Goal: Transaction & Acquisition: Purchase product/service

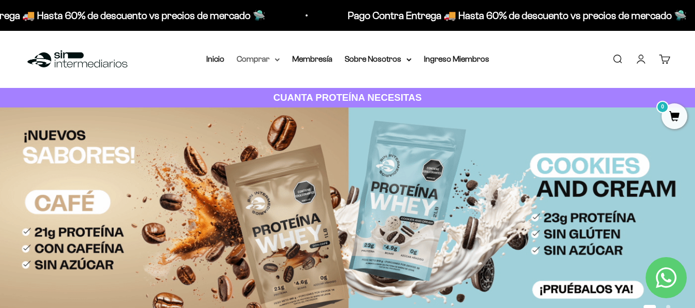
click at [271, 61] on summary "Comprar" at bounding box center [258, 58] width 43 height 13
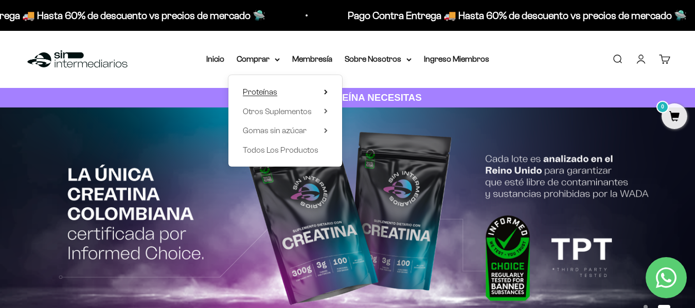
click at [271, 94] on span "Proteínas" at bounding box center [260, 91] width 34 height 9
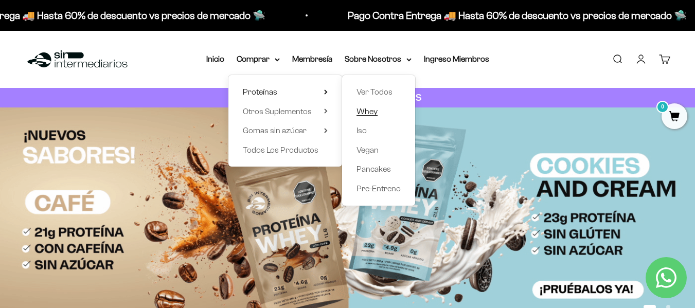
click at [367, 110] on span "Whey" at bounding box center [366, 111] width 21 height 9
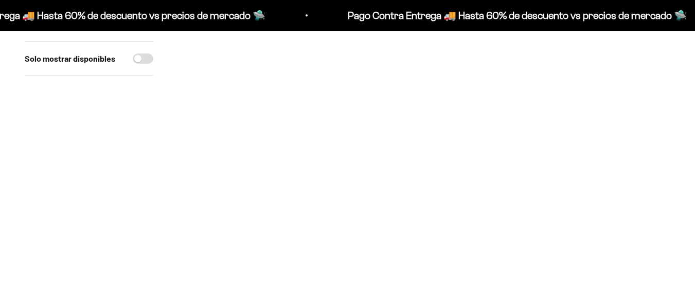
scroll to position [154, 0]
click at [326, 155] on span at bounding box center [322, 152] width 10 height 12
click at [111, 145] on div "Solo mostrar disponibles" at bounding box center [89, 240] width 129 height 464
click at [320, 154] on span at bounding box center [322, 152] width 10 height 12
click at [266, 127] on span "Vainilla / 2 libras (910g)" at bounding box center [256, 125] width 62 height 8
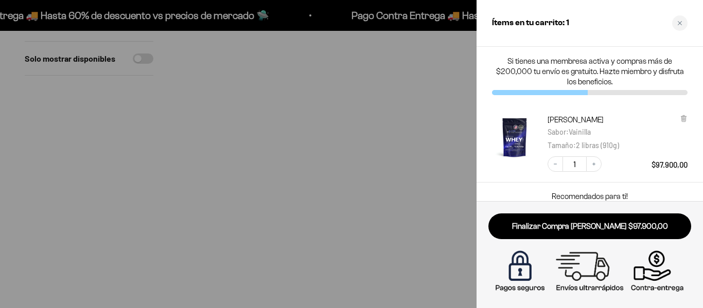
click at [351, 94] on div at bounding box center [351, 154] width 703 height 308
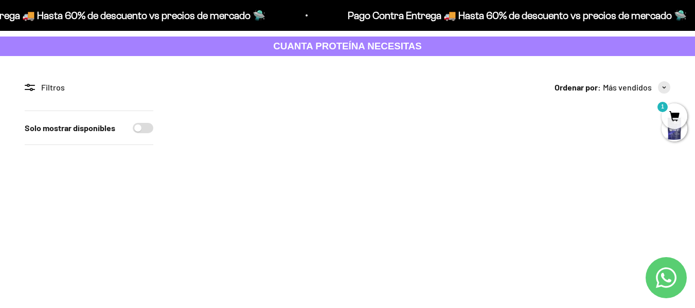
scroll to position [0, 0]
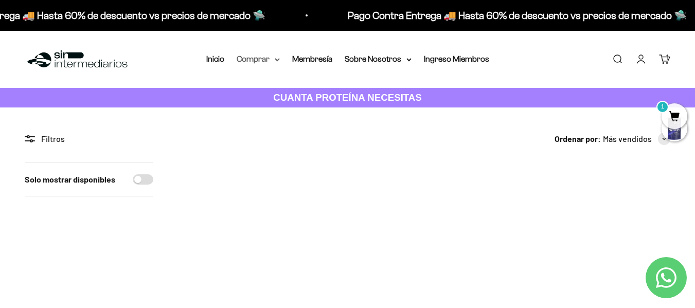
click at [277, 57] on summary "Comprar" at bounding box center [258, 58] width 43 height 13
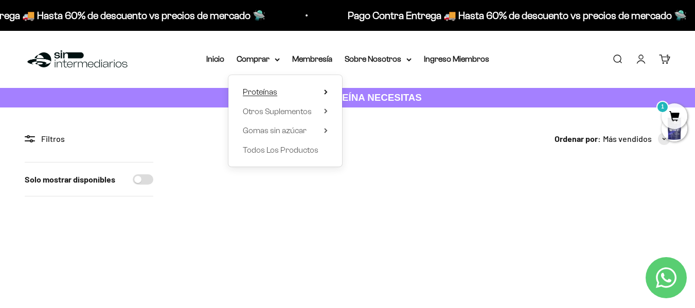
click at [321, 92] on summary "Proteínas" at bounding box center [285, 91] width 85 height 13
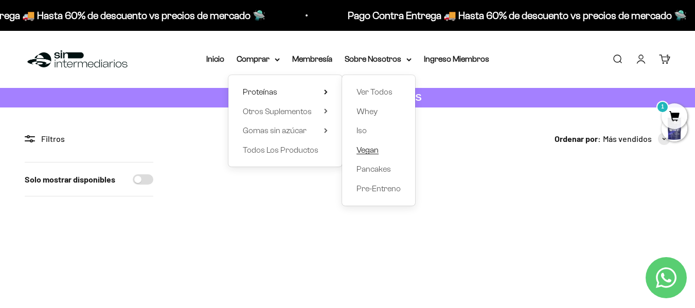
click at [375, 150] on span "Vegan" at bounding box center [367, 150] width 22 height 9
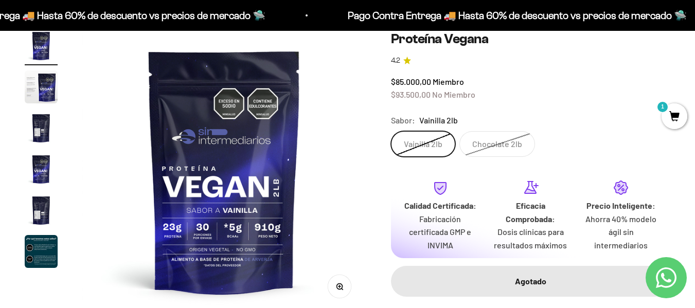
scroll to position [51, 0]
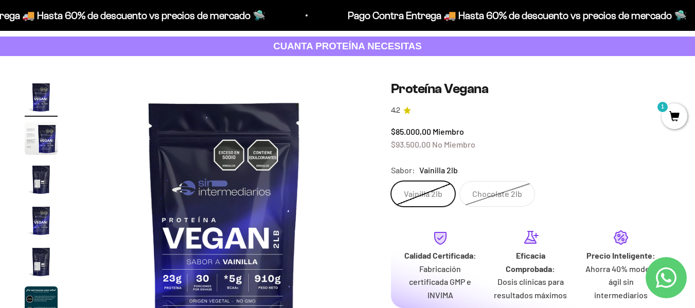
click at [670, 111] on span "1" at bounding box center [674, 116] width 26 height 26
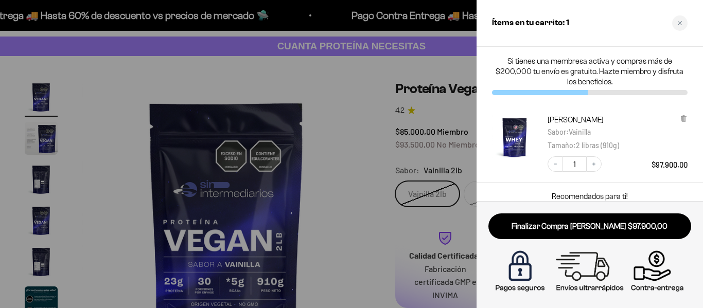
click at [363, 84] on div at bounding box center [351, 154] width 703 height 308
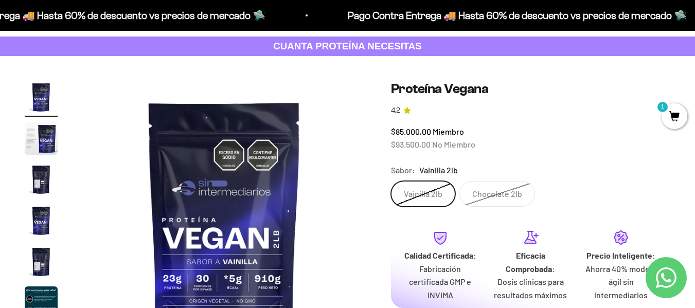
click at [431, 195] on label "Vainilla 2lb" at bounding box center [423, 194] width 64 height 26
click at [391, 181] on input "Vainilla 2lb" at bounding box center [390, 181] width 1 height 1
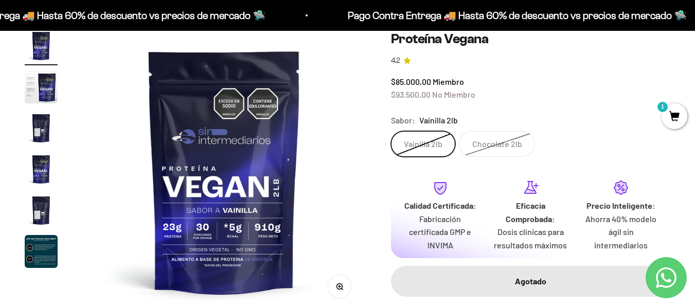
scroll to position [0, 0]
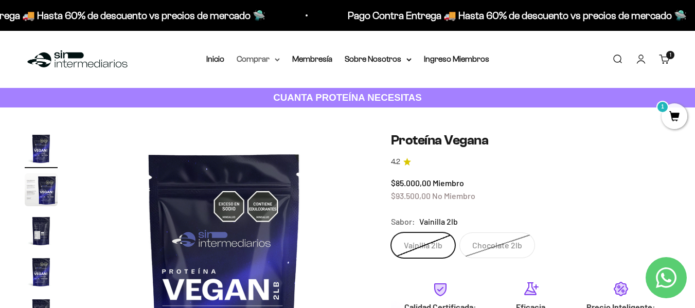
click at [279, 60] on icon at bounding box center [277, 60] width 5 height 4
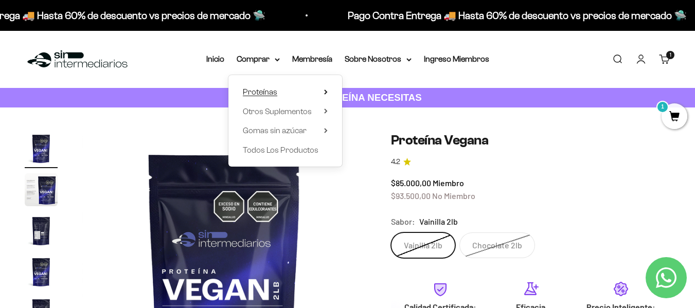
click at [269, 94] on span "Proteínas" at bounding box center [260, 91] width 34 height 9
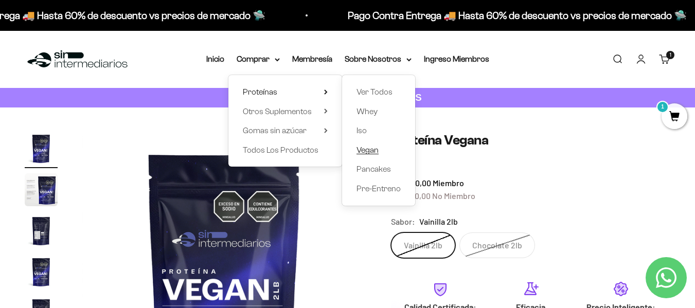
click at [376, 148] on span "Vegan" at bounding box center [367, 150] width 22 height 9
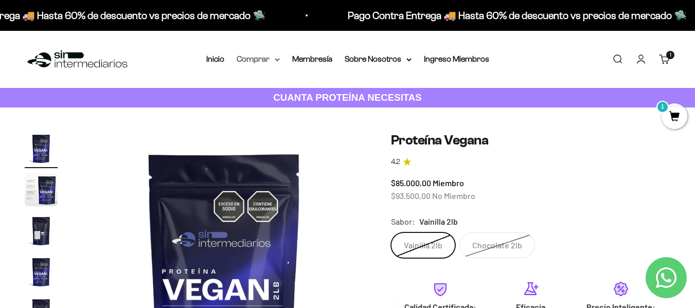
click at [272, 56] on summary "Comprar" at bounding box center [258, 58] width 43 height 13
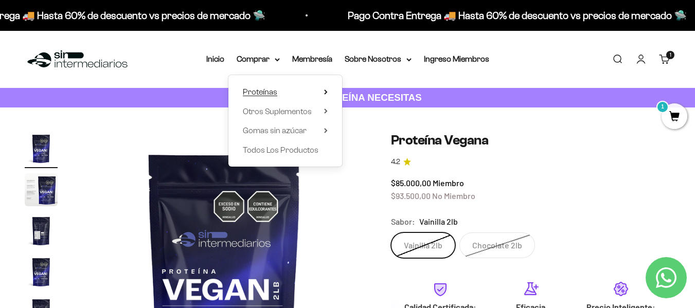
click at [295, 93] on summary "Proteínas" at bounding box center [285, 91] width 85 height 13
click at [297, 114] on span "Otros Suplementos" at bounding box center [277, 111] width 69 height 9
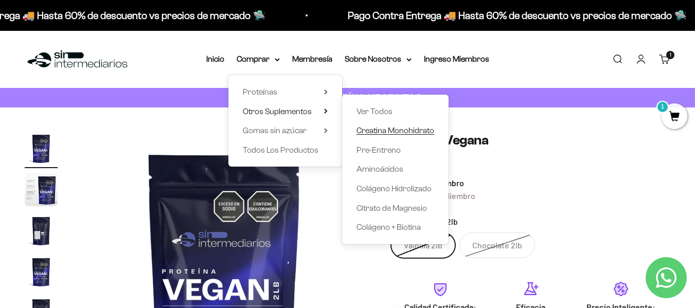
click at [388, 128] on span "Creatina Monohidrato" at bounding box center [395, 130] width 78 height 9
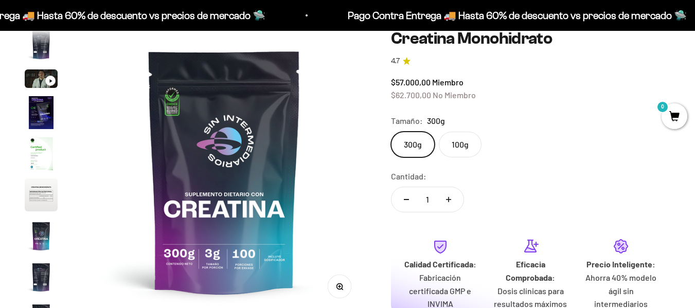
scroll to position [0, 2320]
click at [463, 138] on label "100g" at bounding box center [460, 145] width 43 height 26
click at [391, 132] on input "100g" at bounding box center [390, 131] width 1 height 1
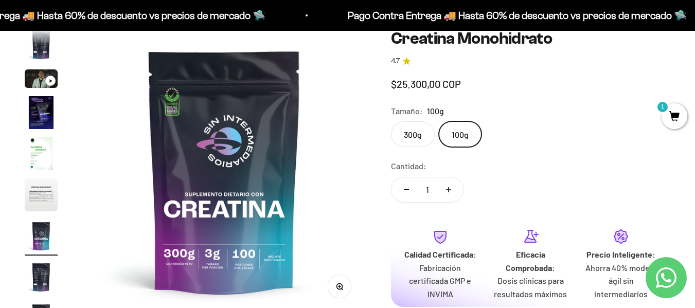
scroll to position [0, 1740]
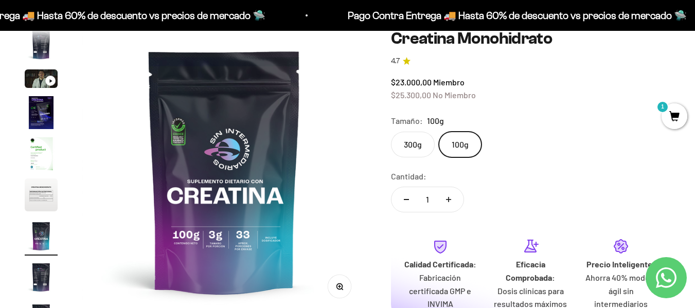
click at [412, 145] on label "300g" at bounding box center [413, 145] width 44 height 26
click at [391, 132] on input "300g" at bounding box center [390, 131] width 1 height 1
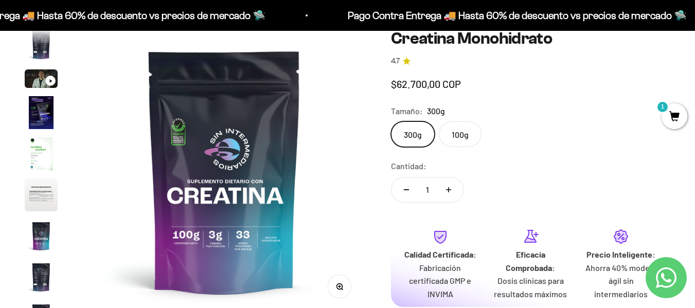
scroll to position [0, 2320]
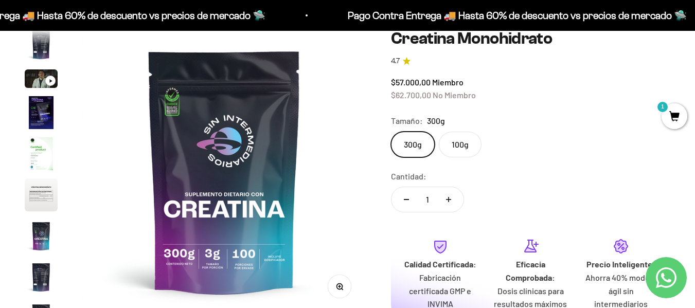
click at [464, 145] on label "100g" at bounding box center [460, 145] width 43 height 26
click at [391, 132] on input "100g" at bounding box center [390, 131] width 1 height 1
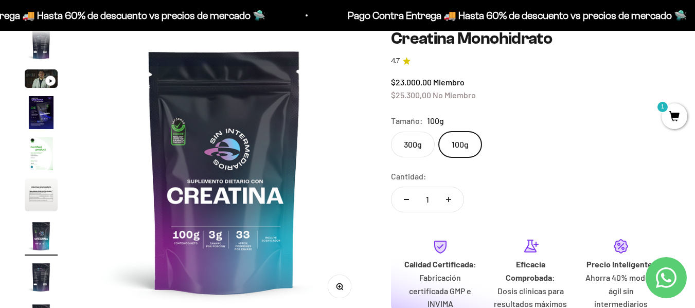
click at [407, 142] on label "300g" at bounding box center [413, 145] width 44 height 26
click at [391, 132] on input "300g" at bounding box center [390, 131] width 1 height 1
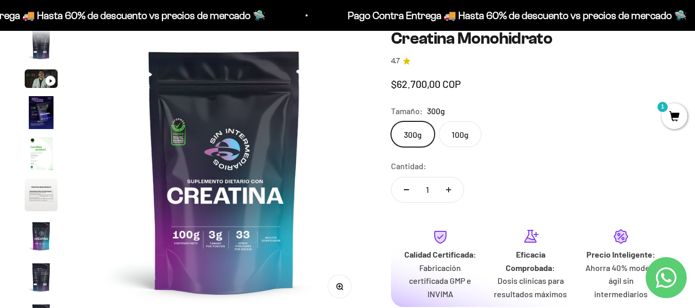
scroll to position [0, 2320]
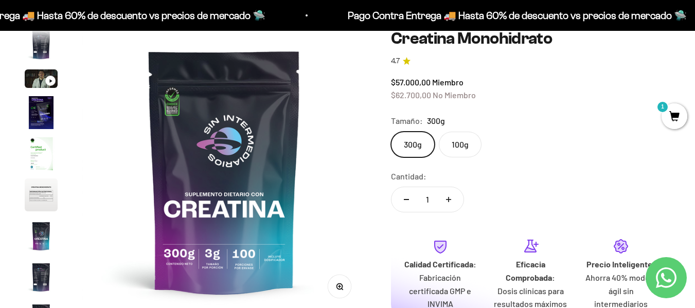
click at [448, 196] on button "Aumentar cantidad" at bounding box center [449, 199] width 30 height 25
click at [402, 201] on button "Reducir cantidad" at bounding box center [406, 199] width 30 height 25
type input "1"
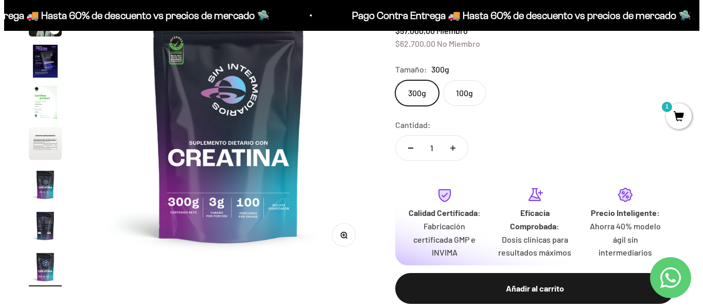
scroll to position [257, 0]
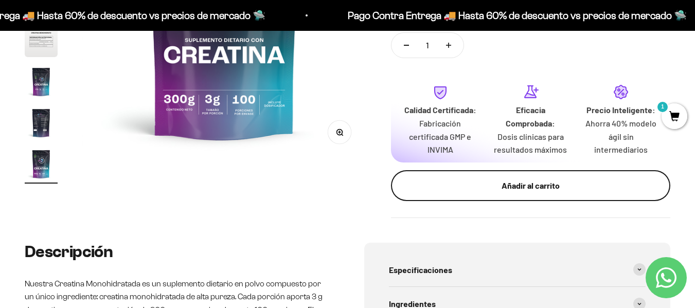
click at [541, 183] on div "Añadir al carrito" at bounding box center [530, 185] width 238 height 13
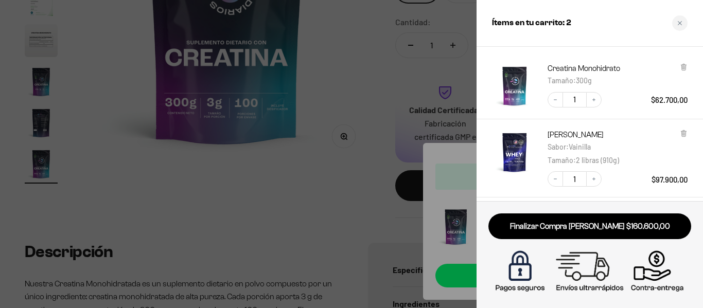
scroll to position [103, 0]
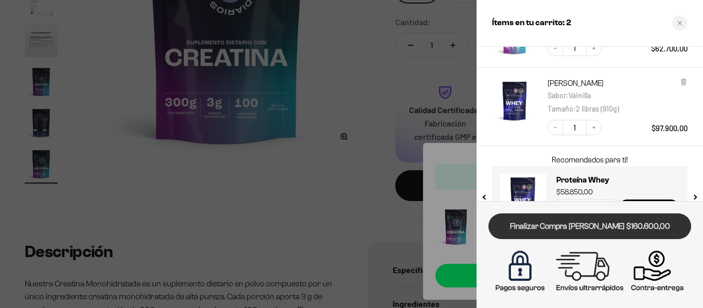
click at [579, 222] on link "Finalizar Compra Segura $160.600,00" at bounding box center [589, 226] width 203 height 26
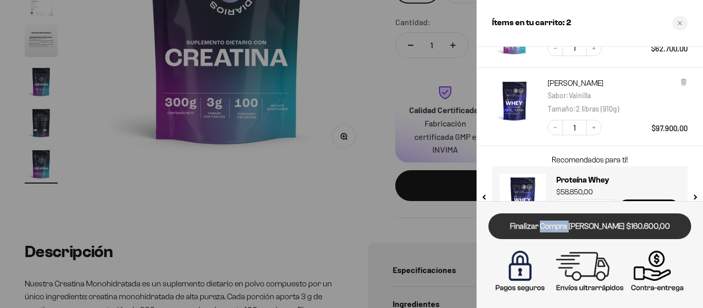
click at [579, 222] on div "Finalizar Compra Segura $160.600,00" at bounding box center [589, 226] width 203 height 26
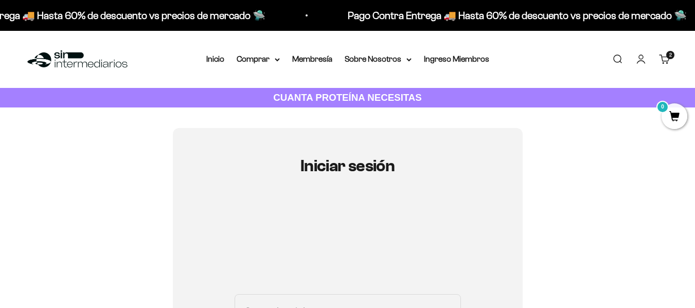
scroll to position [154, 0]
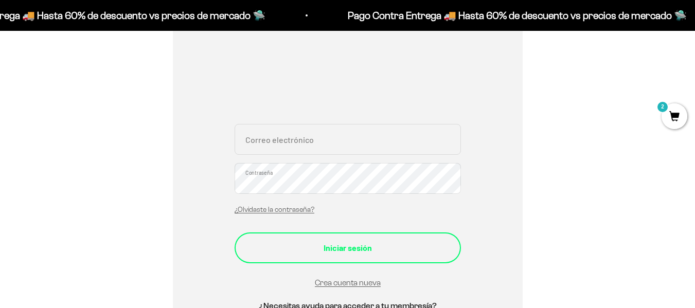
type input "[EMAIL_ADDRESS][DOMAIN_NAME]"
click at [291, 246] on div "Iniciar sesión" at bounding box center [347, 247] width 185 height 13
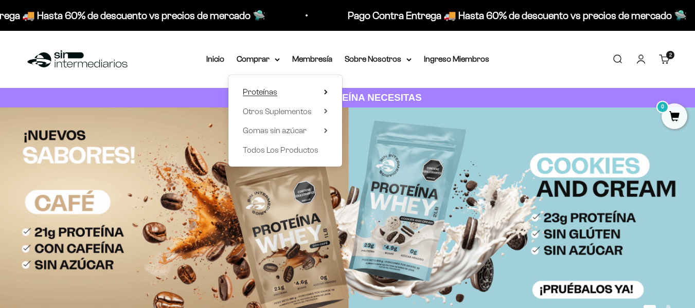
click at [276, 93] on span "Proteínas" at bounding box center [260, 91] width 34 height 9
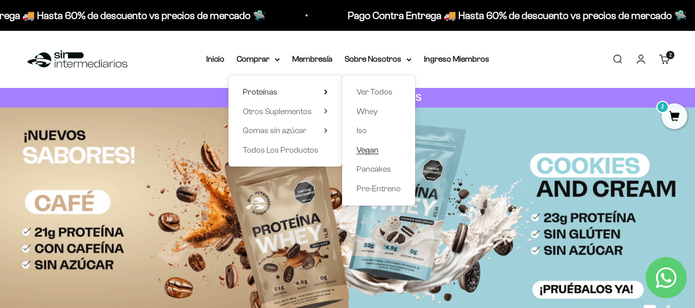
click at [379, 150] on link "Vegan" at bounding box center [378, 149] width 44 height 13
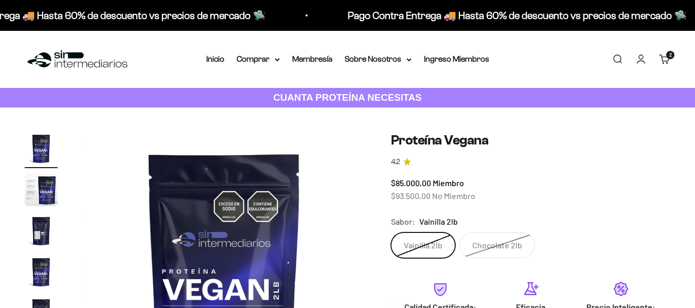
scroll to position [103, 0]
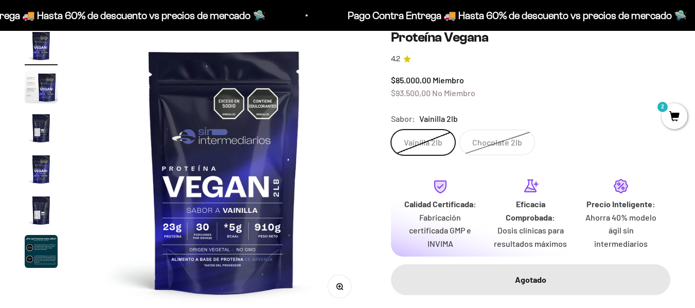
click at [411, 139] on label "Vainilla 2lb" at bounding box center [423, 143] width 64 height 26
click at [391, 130] on input "Vainilla 2lb" at bounding box center [390, 129] width 1 height 1
click at [492, 136] on label "Chocolate 2lb" at bounding box center [497, 143] width 76 height 26
click at [391, 130] on input "Chocolate 2lb" at bounding box center [390, 129] width 1 height 1
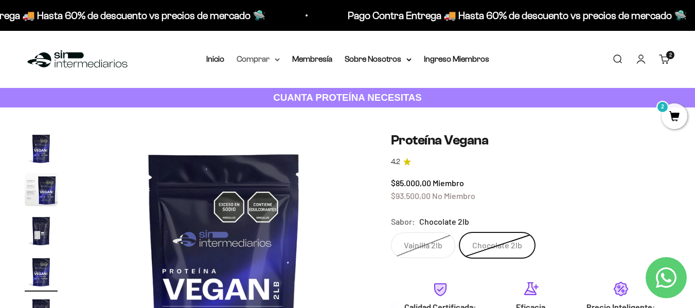
click at [267, 60] on summary "Comprar" at bounding box center [258, 58] width 43 height 13
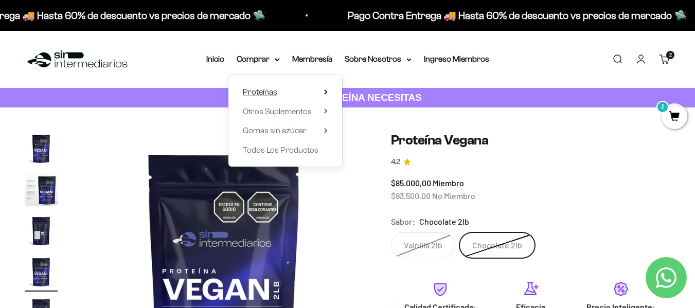
click at [269, 90] on span "Proteínas" at bounding box center [260, 91] width 34 height 9
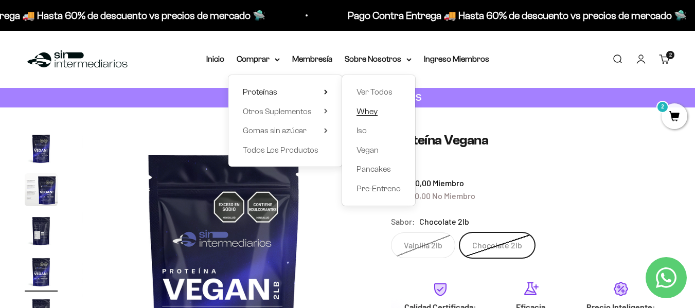
click at [374, 112] on span "Whey" at bounding box center [366, 111] width 21 height 9
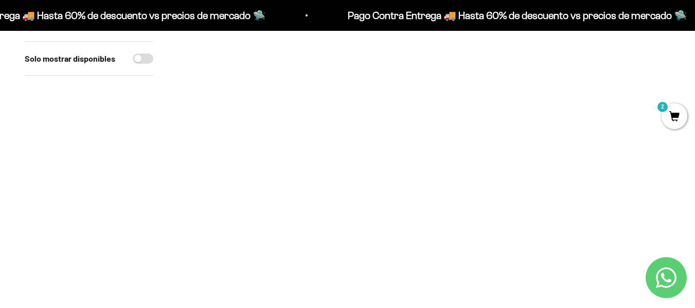
scroll to position [181, 0]
click at [262, 76] on img at bounding box center [256, 59] width 156 height 156
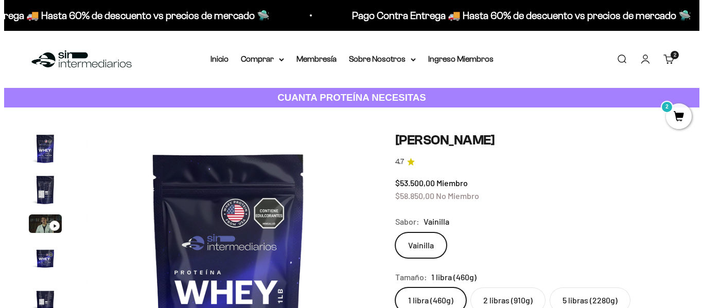
scroll to position [0, 1450]
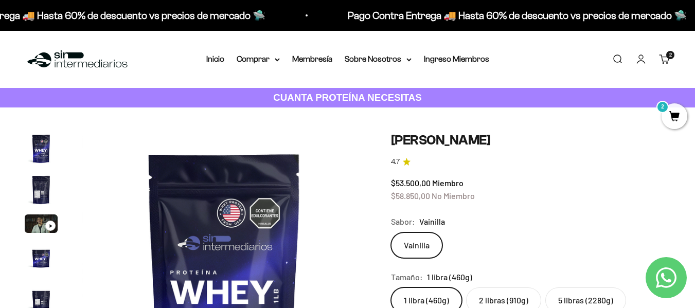
click at [685, 116] on span "2" at bounding box center [674, 116] width 26 height 26
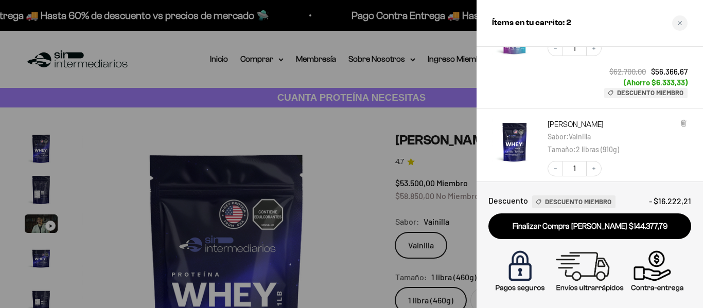
scroll to position [154, 0]
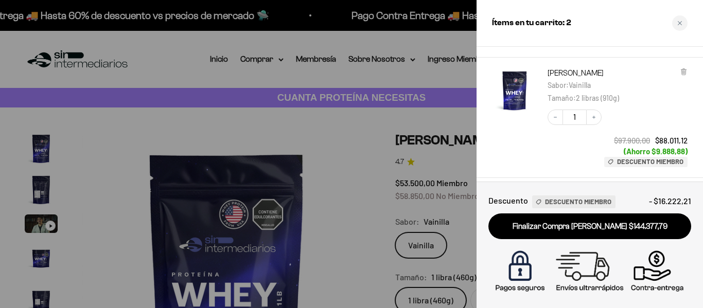
click at [662, 161] on span "Descuento Miembro" at bounding box center [650, 162] width 66 height 8
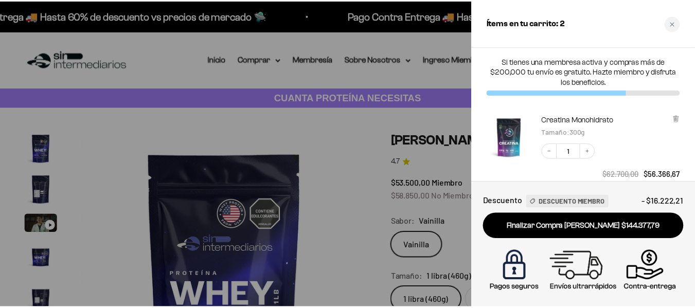
scroll to position [51, 0]
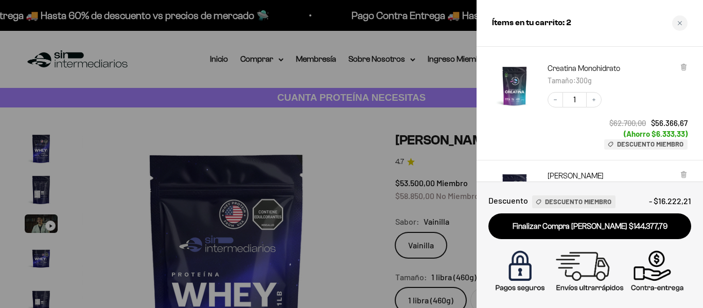
click at [653, 141] on span "Descuento Miembro" at bounding box center [650, 144] width 66 height 8
click at [364, 168] on div at bounding box center [351, 154] width 703 height 308
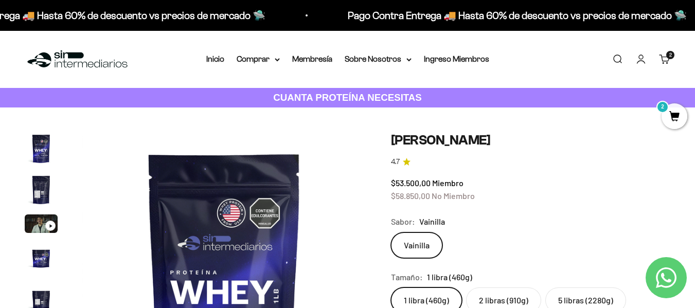
scroll to position [154, 0]
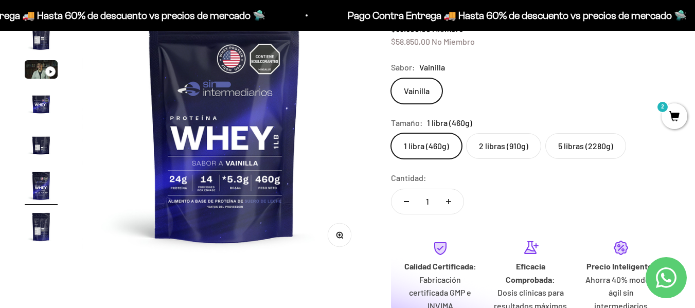
click at [574, 147] on label "5 libras (2280g)" at bounding box center [585, 146] width 81 height 26
click at [391, 133] on input "5 libras (2280g)" at bounding box center [390, 133] width 1 height 1
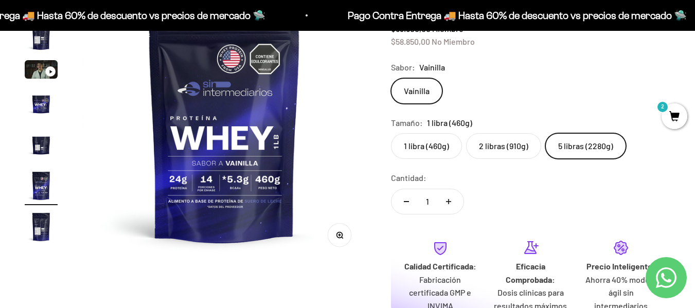
scroll to position [0, 870]
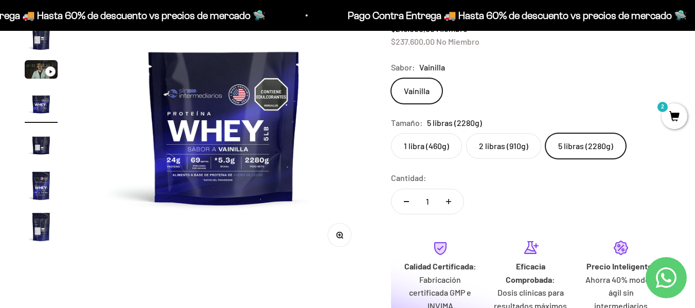
click at [510, 149] on label "2 libras (910g)" at bounding box center [503, 146] width 75 height 26
click at [391, 133] on input "2 libras (910g)" at bounding box center [390, 133] width 1 height 1
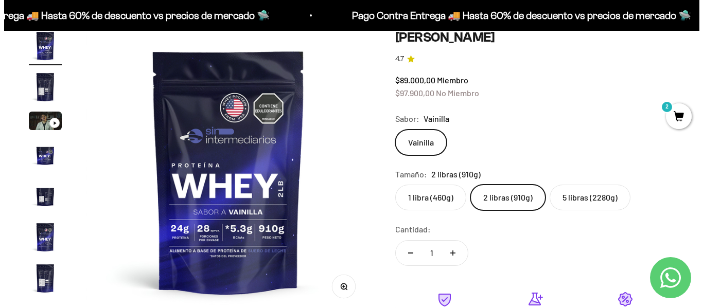
scroll to position [51, 0]
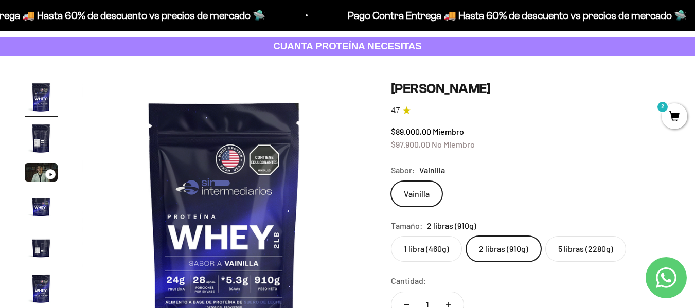
click at [680, 116] on span "2" at bounding box center [674, 116] width 26 height 26
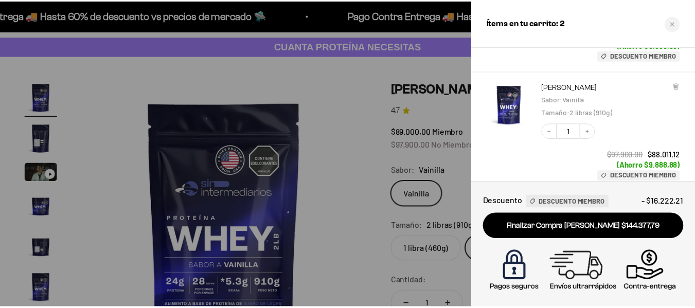
scroll to position [142, 0]
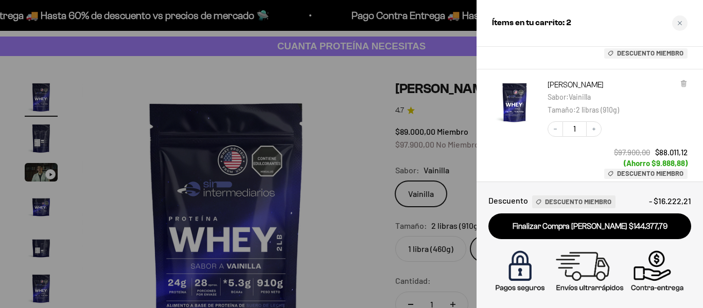
click at [446, 141] on div at bounding box center [351, 154] width 703 height 308
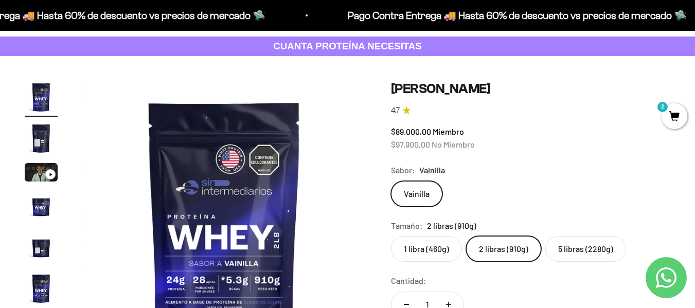
click at [673, 115] on span "2" at bounding box center [674, 116] width 26 height 26
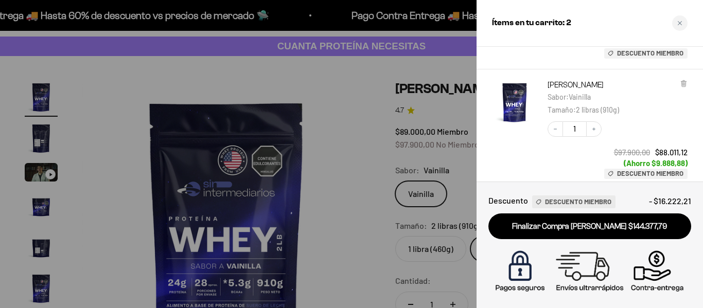
click at [436, 139] on div at bounding box center [351, 154] width 703 height 308
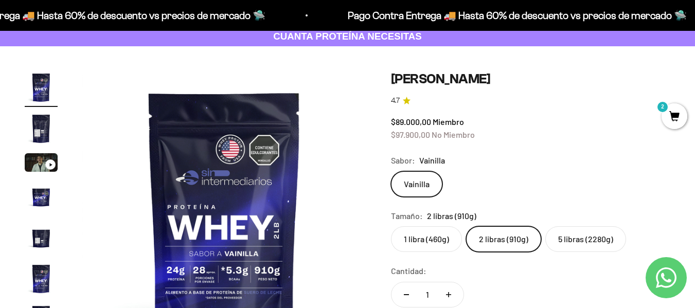
scroll to position [61, 0]
click at [586, 242] on label "5 libras (2280g)" at bounding box center [585, 240] width 81 height 26
click at [391, 227] on input "5 libras (2280g)" at bounding box center [390, 226] width 1 height 1
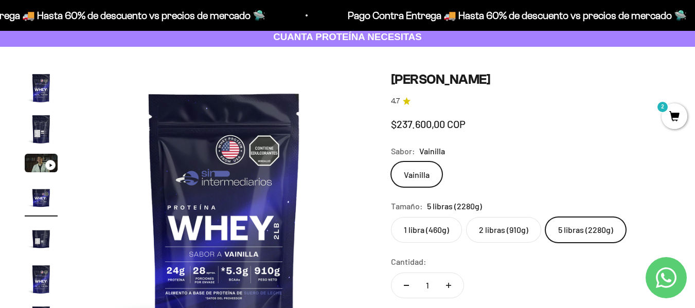
scroll to position [0, 870]
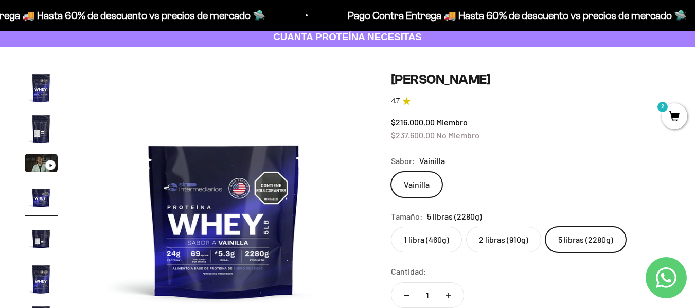
click at [508, 239] on label "2 libras (910g)" at bounding box center [503, 240] width 75 height 26
click at [391, 227] on input "2 libras (910g)" at bounding box center [390, 226] width 1 height 1
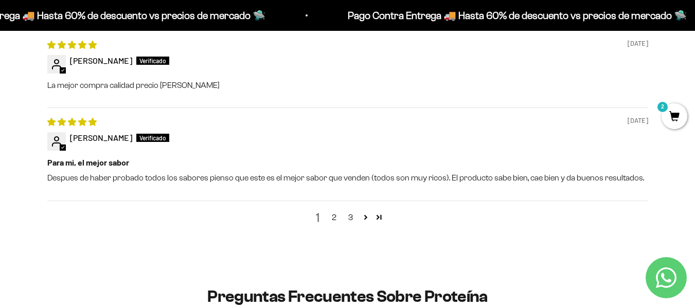
scroll to position [1279, 0]
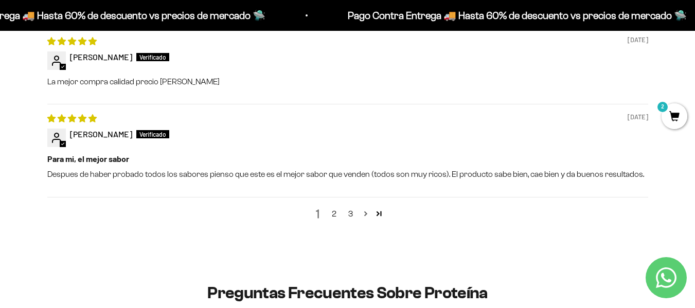
click at [367, 213] on link "Page 2" at bounding box center [365, 213] width 13 height 13
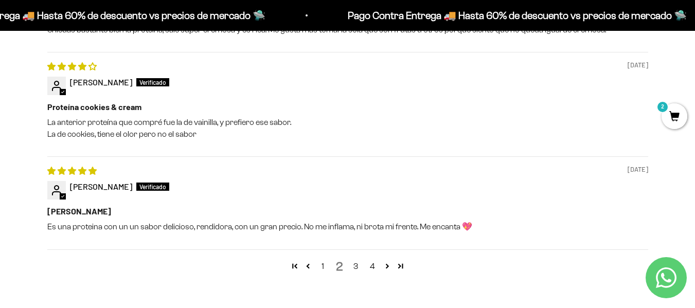
scroll to position [1292, 0]
click at [358, 261] on link "3" at bounding box center [356, 266] width 16 height 12
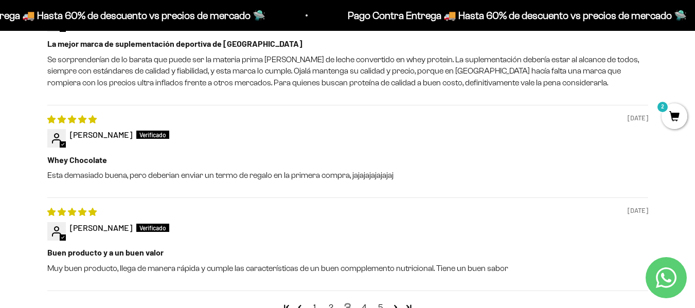
scroll to position [1312, 0]
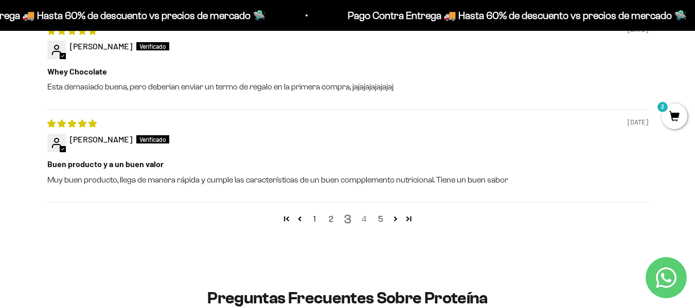
click at [364, 215] on link "4" at bounding box center [364, 219] width 16 height 12
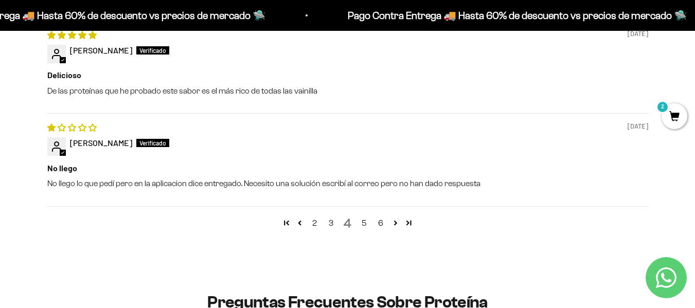
scroll to position [1297, 0]
click at [365, 219] on link "5" at bounding box center [364, 223] width 16 height 12
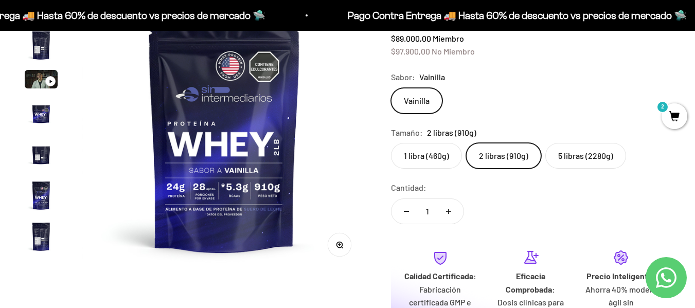
scroll to position [0, 0]
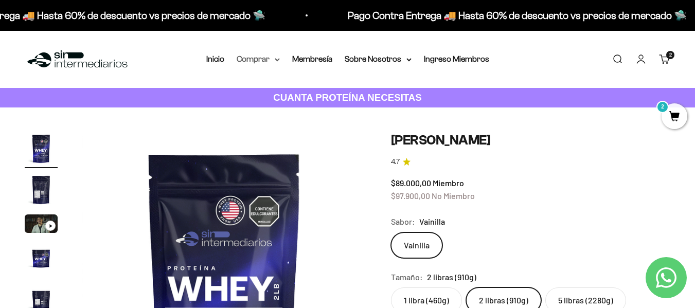
click at [256, 61] on summary "Comprar" at bounding box center [258, 58] width 43 height 13
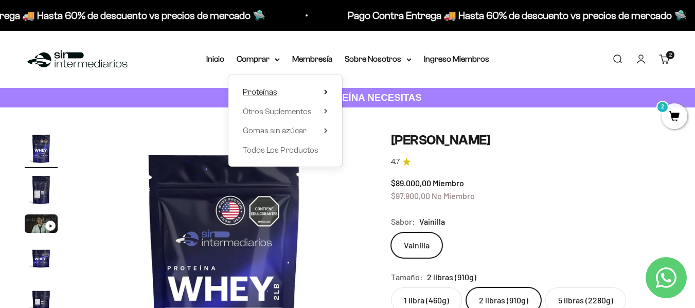
click at [270, 86] on span "Proteínas" at bounding box center [260, 91] width 34 height 13
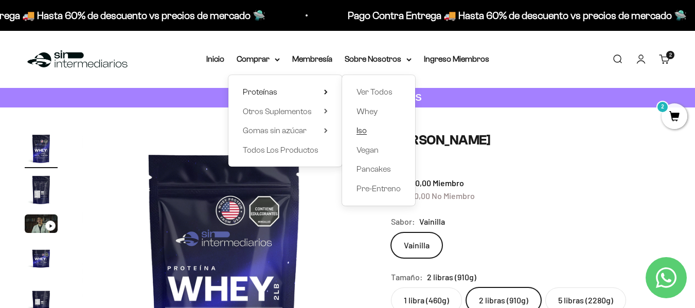
click at [365, 130] on span "Iso" at bounding box center [361, 130] width 10 height 9
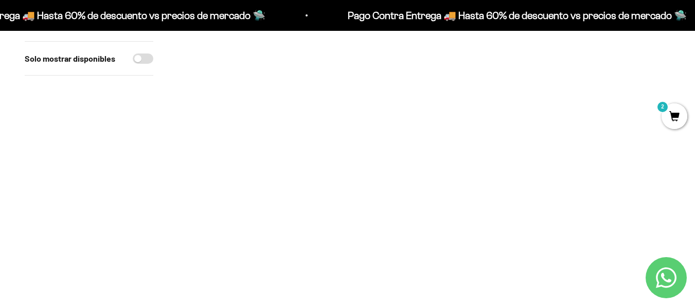
scroll to position [257, 0]
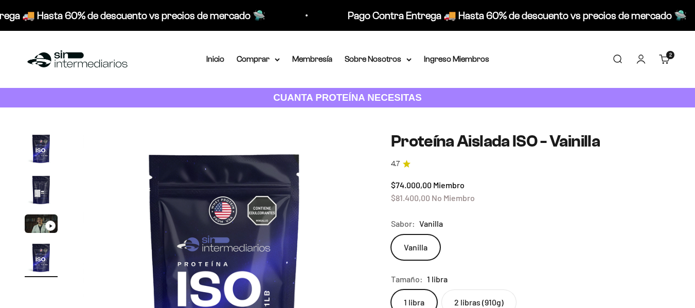
scroll to position [103, 0]
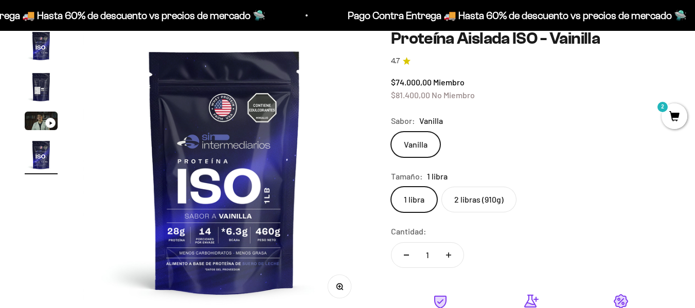
click at [459, 200] on label "2 libras (910g)" at bounding box center [478, 200] width 75 height 26
click at [391, 187] on input "2 libras (910g)" at bounding box center [390, 186] width 1 height 1
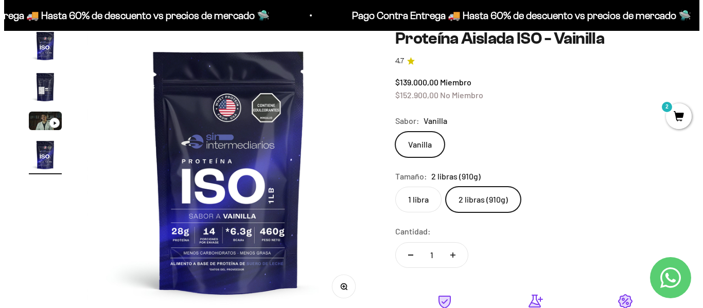
scroll to position [257, 0]
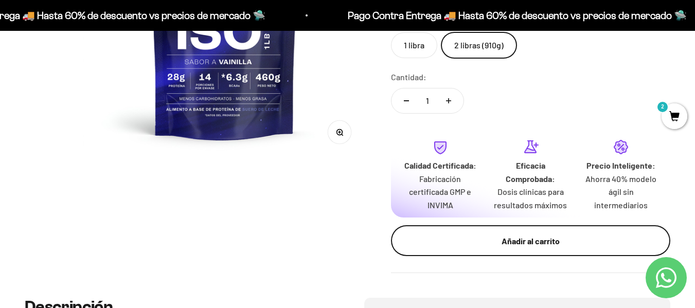
click at [524, 241] on div "Añadir al carrito" at bounding box center [530, 241] width 238 height 13
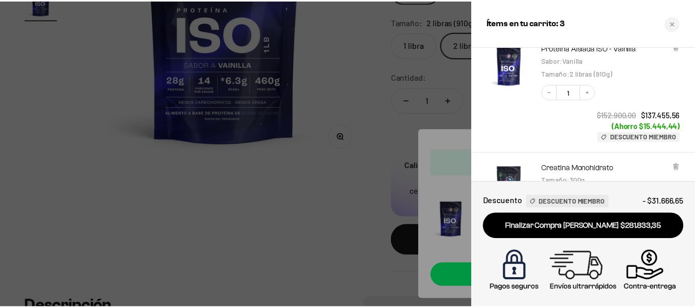
scroll to position [0, 0]
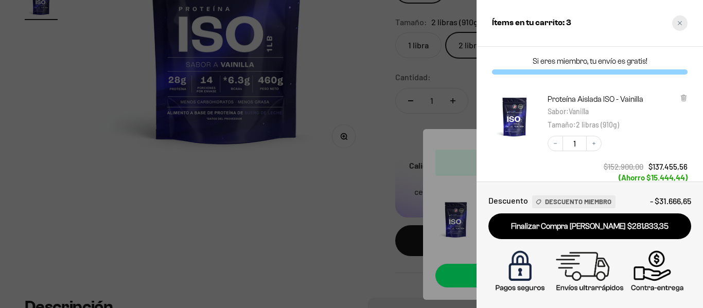
click at [674, 23] on div "Close cart" at bounding box center [679, 22] width 15 height 15
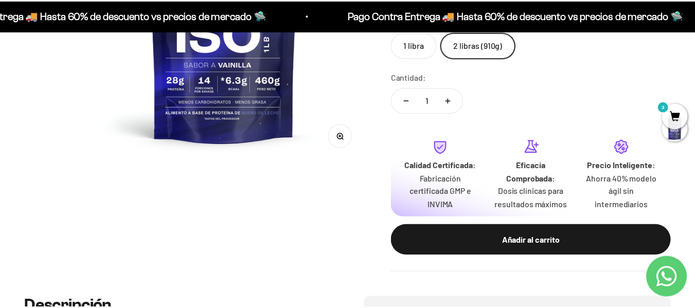
scroll to position [0, 870]
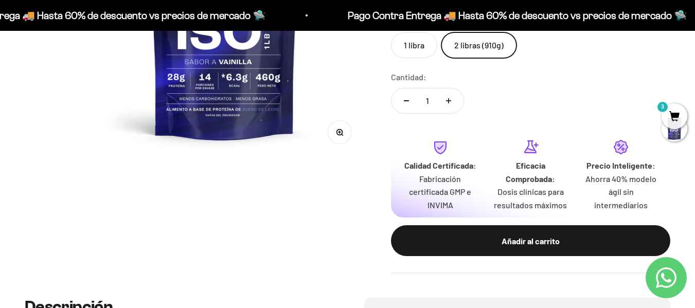
click at [669, 109] on span "3" at bounding box center [674, 116] width 26 height 26
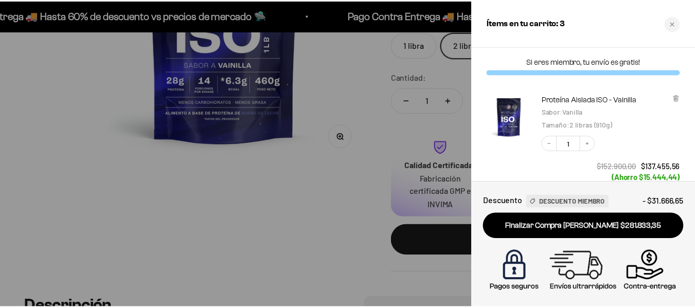
scroll to position [257, 0]
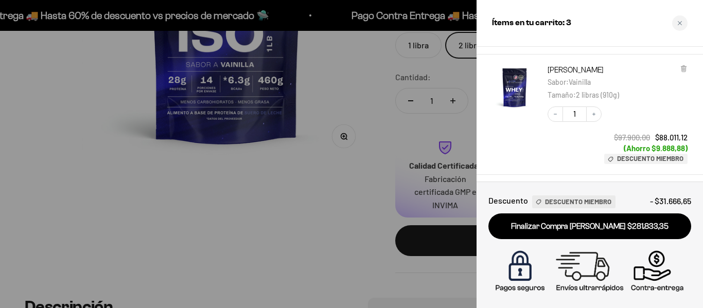
click at [321, 91] on div at bounding box center [351, 154] width 703 height 308
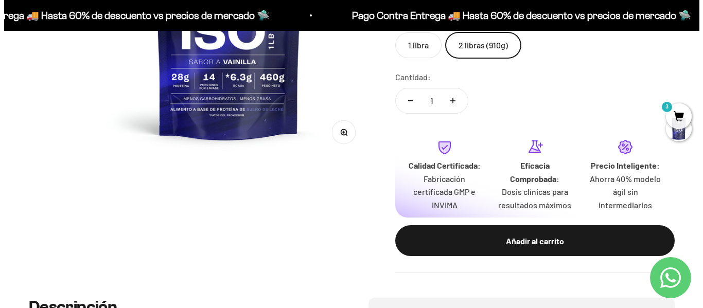
scroll to position [0, 0]
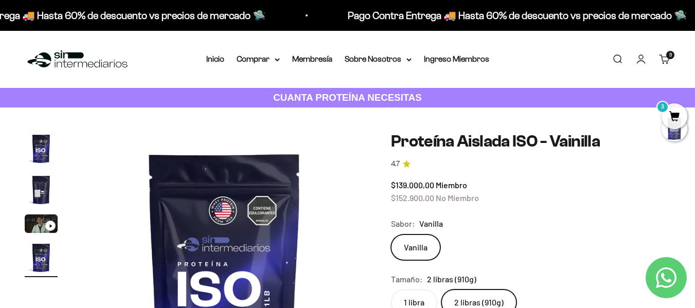
click at [663, 53] on link "Carrito 3" at bounding box center [664, 58] width 11 height 11
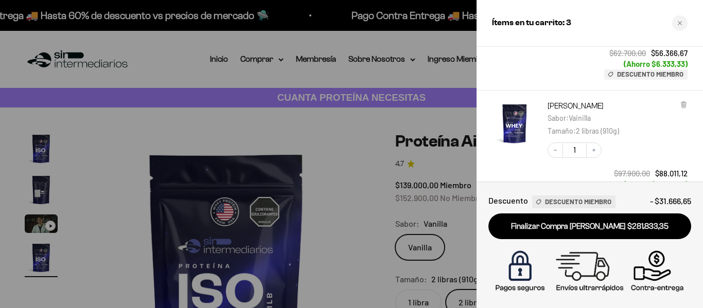
scroll to position [222, 0]
click at [683, 106] on icon at bounding box center [683, 104] width 4 height 5
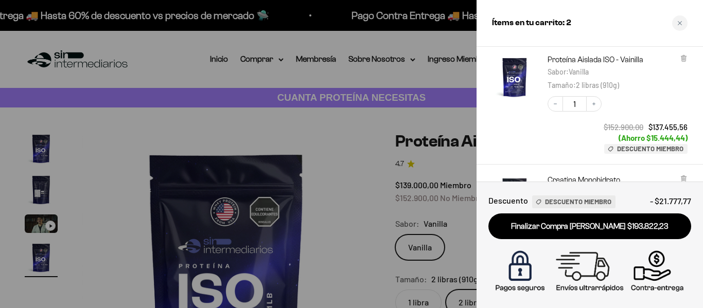
scroll to position [60, 0]
drag, startPoint x: 571, startPoint y: 283, endPoint x: 681, endPoint y: 60, distance: 249.3
click at [681, 60] on icon at bounding box center [683, 59] width 4 height 5
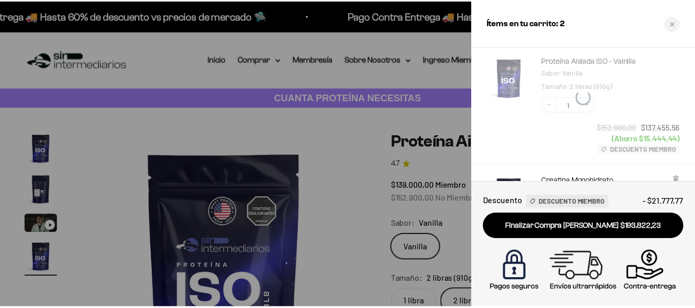
scroll to position [0, 0]
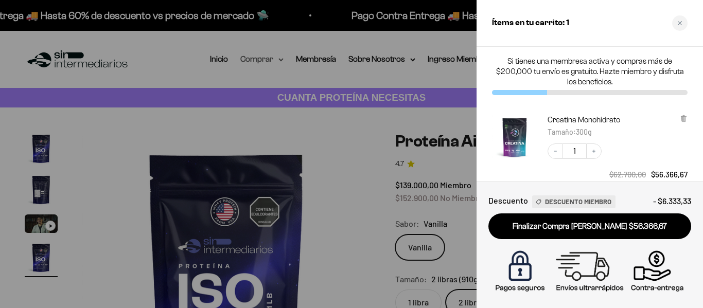
click at [279, 60] on div at bounding box center [351, 154] width 703 height 308
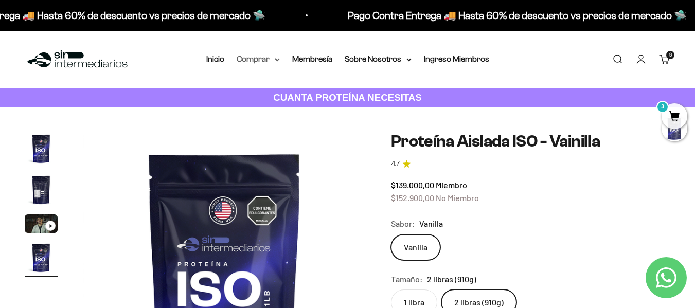
scroll to position [0, 870]
click at [278, 60] on icon at bounding box center [277, 60] width 4 height 2
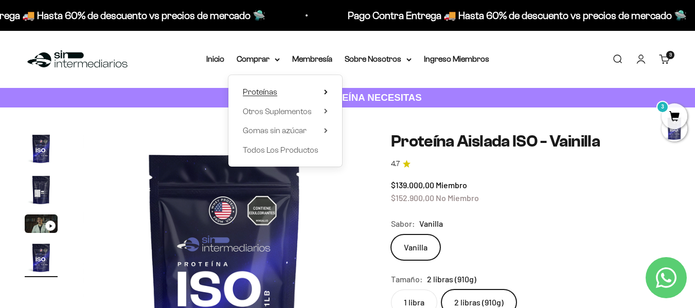
click at [276, 97] on span "Proteínas" at bounding box center [260, 91] width 34 height 13
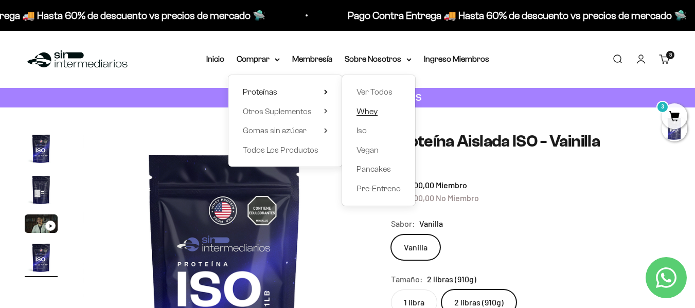
click at [382, 109] on link "Whey" at bounding box center [378, 111] width 44 height 13
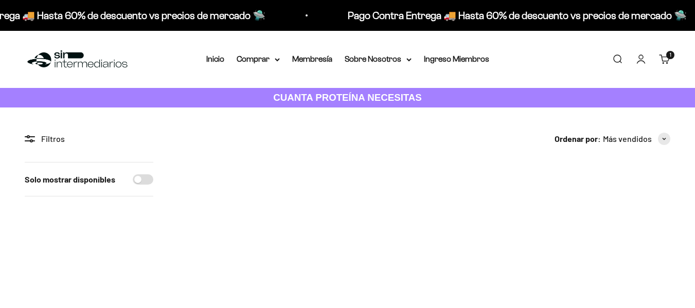
scroll to position [206, 0]
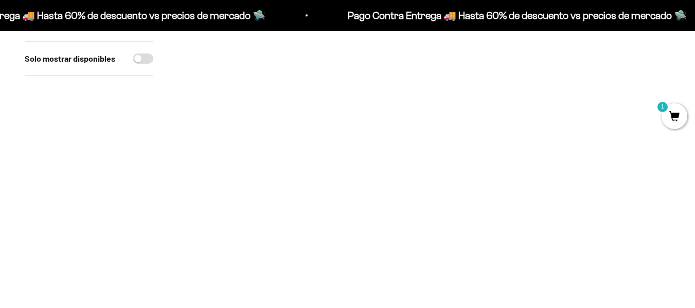
click at [254, 86] on img at bounding box center [256, 34] width 156 height 156
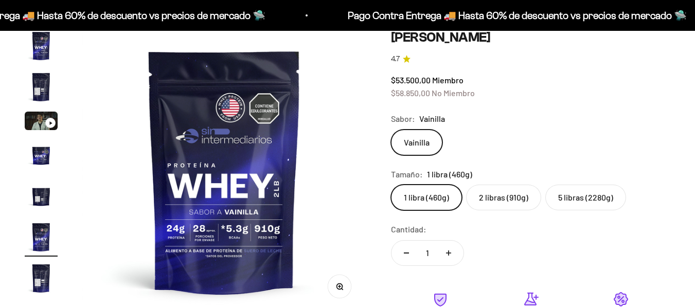
scroll to position [0, 1450]
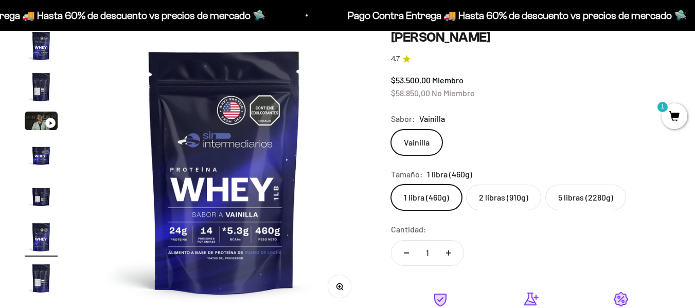
click at [503, 195] on label "2 libras (910g)" at bounding box center [503, 198] width 75 height 26
click at [391, 185] on input "2 libras (910g)" at bounding box center [390, 184] width 1 height 1
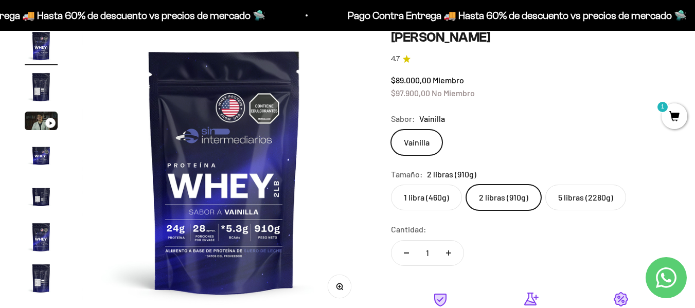
click at [585, 196] on label "5 libras (2280g)" at bounding box center [585, 198] width 81 height 26
click at [391, 185] on input "5 libras (2280g)" at bounding box center [390, 184] width 1 height 1
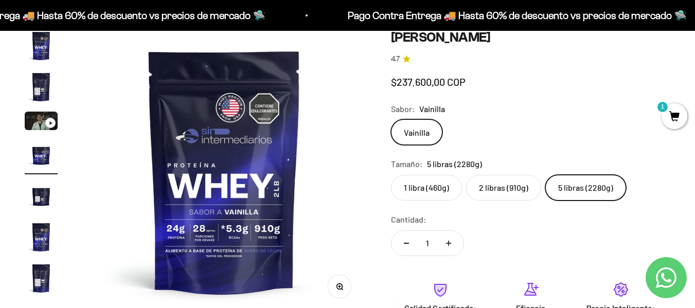
scroll to position [0, 870]
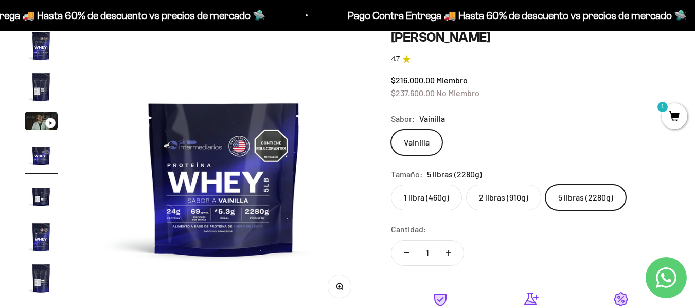
click at [35, 193] on img "Ir al artículo 5" at bounding box center [41, 195] width 33 height 33
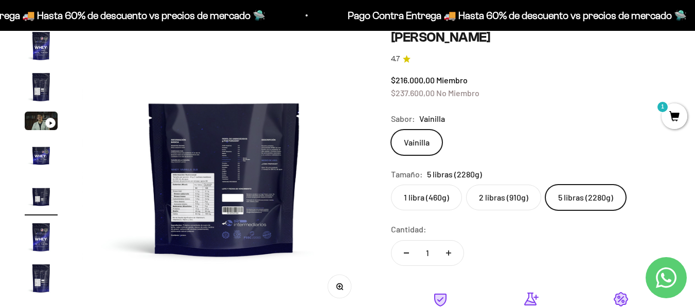
click at [41, 231] on img "Ir al artículo 6" at bounding box center [41, 237] width 33 height 33
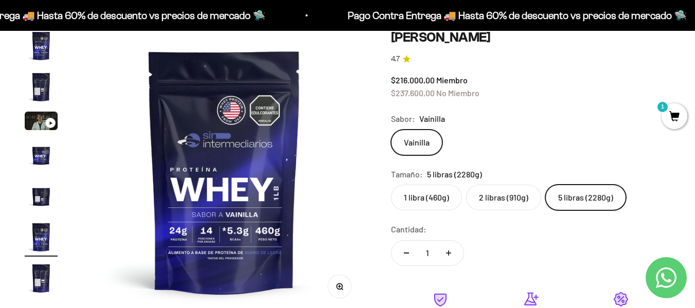
click at [43, 151] on img "Ir al artículo 4" at bounding box center [41, 154] width 33 height 33
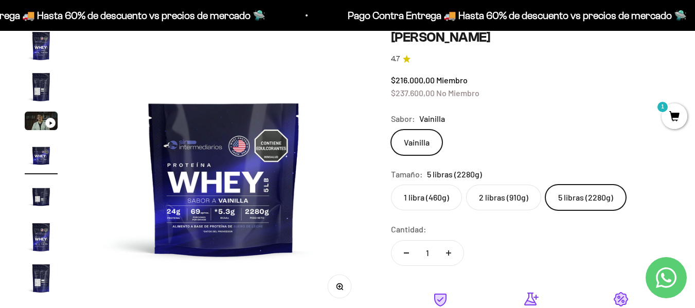
click at [46, 195] on img "Ir al artículo 5" at bounding box center [41, 195] width 33 height 33
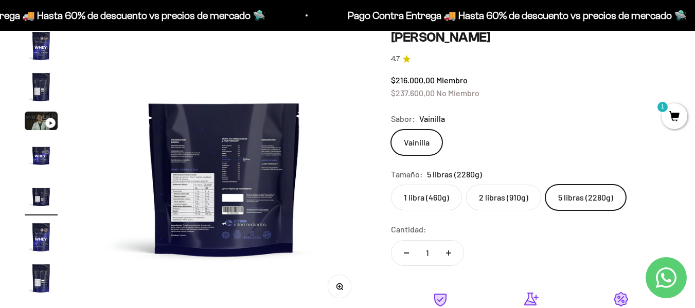
click at [43, 231] on img "Ir al artículo 6" at bounding box center [41, 237] width 33 height 33
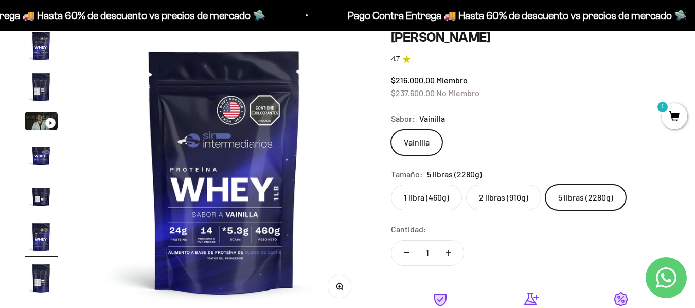
click at [46, 271] on img "Ir al artículo 7" at bounding box center [41, 278] width 33 height 33
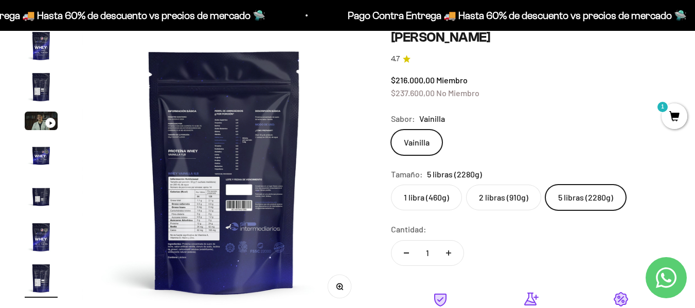
scroll to position [0, 0]
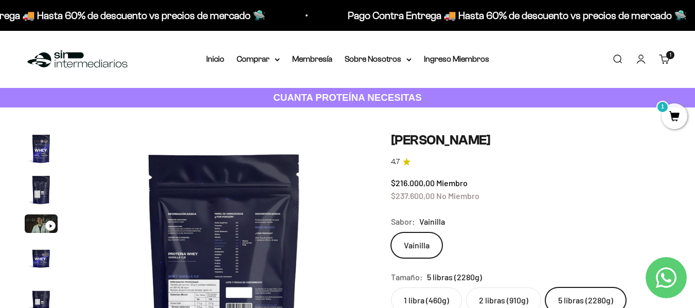
click at [45, 147] on img "Ir al artículo 1" at bounding box center [41, 148] width 33 height 33
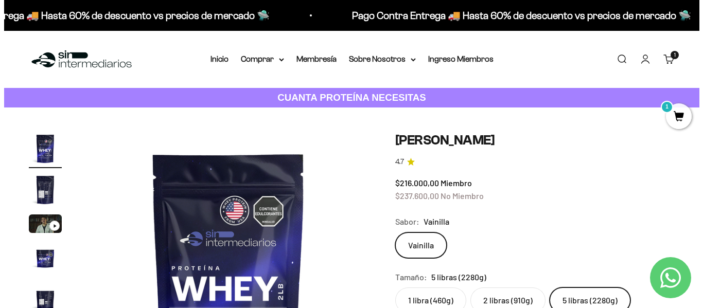
scroll to position [103, 0]
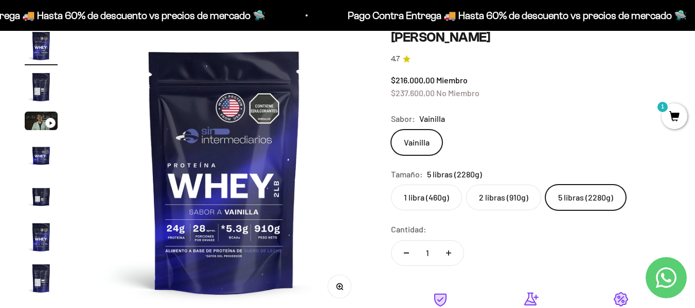
click at [499, 199] on label "2 libras (910g)" at bounding box center [503, 198] width 75 height 26
click at [391, 185] on input "2 libras (910g)" at bounding box center [390, 184] width 1 height 1
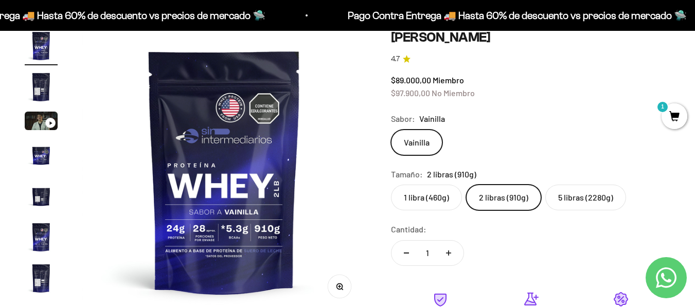
click at [675, 122] on span "1" at bounding box center [674, 116] width 26 height 26
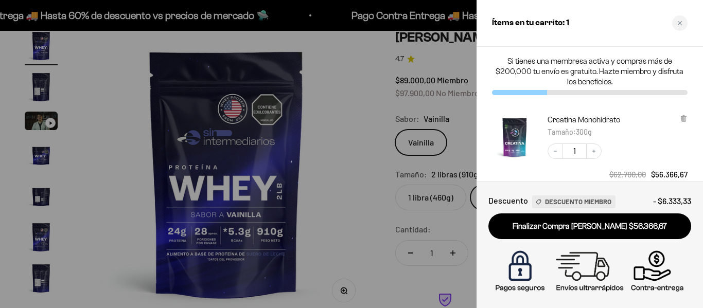
scroll to position [120, 0]
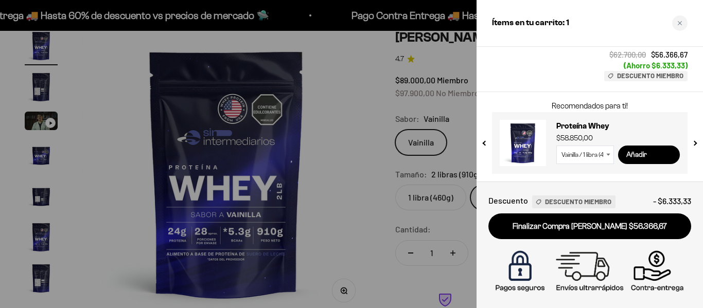
click at [643, 157] on input "Añadir" at bounding box center [649, 155] width 62 height 19
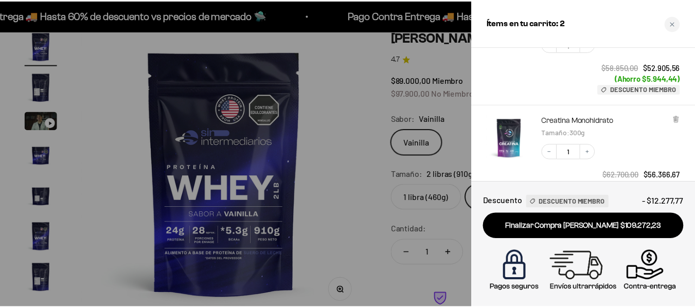
scroll to position [240, 0]
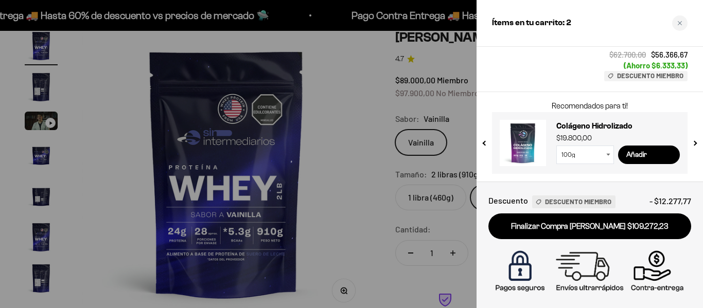
click at [376, 120] on div at bounding box center [351, 154] width 703 height 308
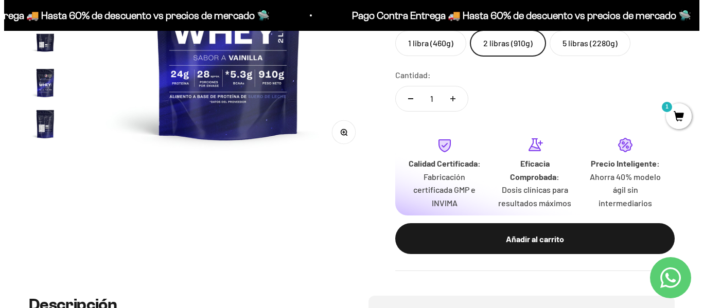
scroll to position [309, 0]
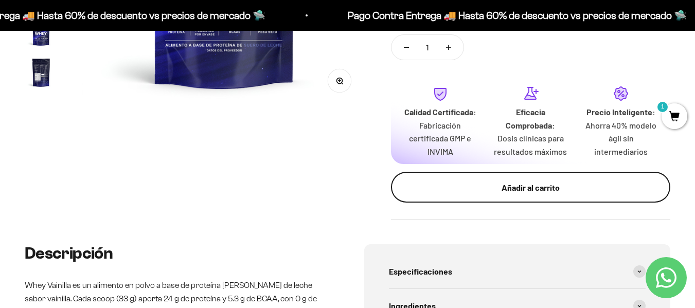
click at [518, 185] on div "Añadir al carrito" at bounding box center [530, 187] width 238 height 13
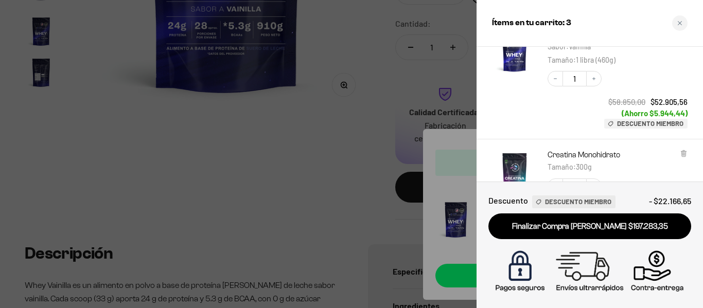
scroll to position [154, 0]
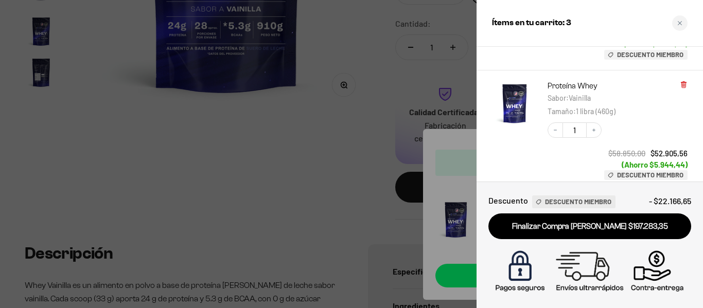
click at [681, 87] on icon at bounding box center [683, 85] width 8 height 8
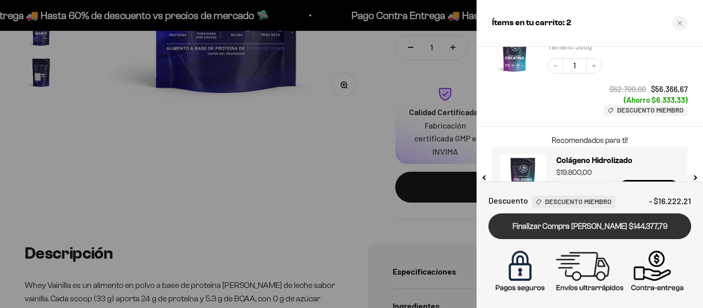
scroll to position [240, 0]
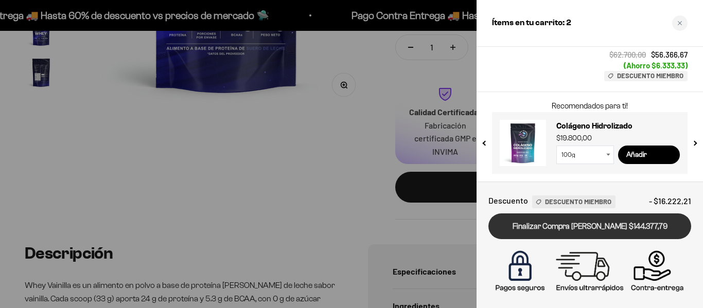
click at [583, 230] on link "Finalizar Compra [PERSON_NAME] $144.377,79" at bounding box center [589, 226] width 203 height 26
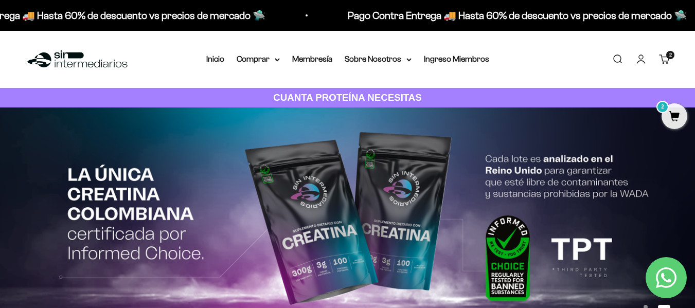
click at [663, 280] on icon "Contact us on WhatsApp" at bounding box center [666, 277] width 21 height 21
